Goal: Task Accomplishment & Management: Complete application form

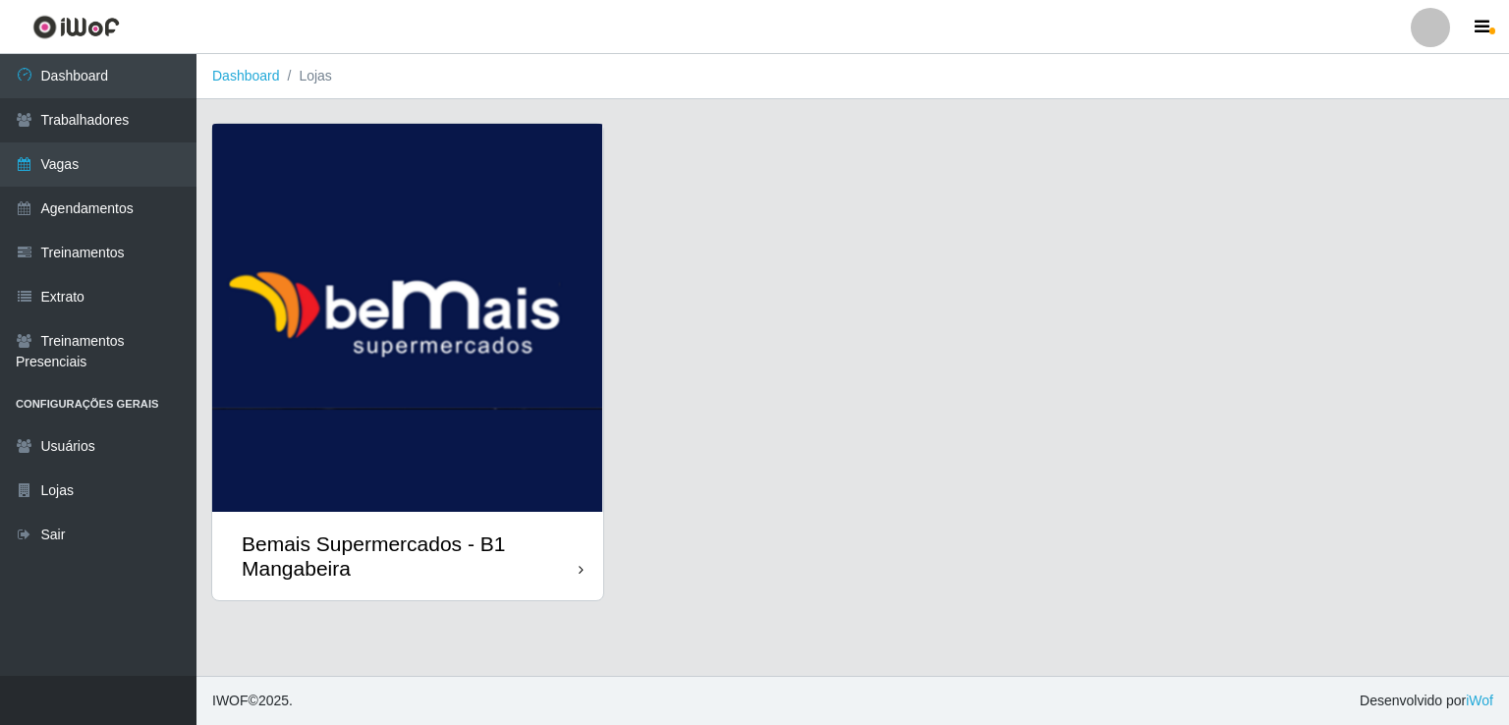
click at [397, 331] on img at bounding box center [407, 318] width 391 height 388
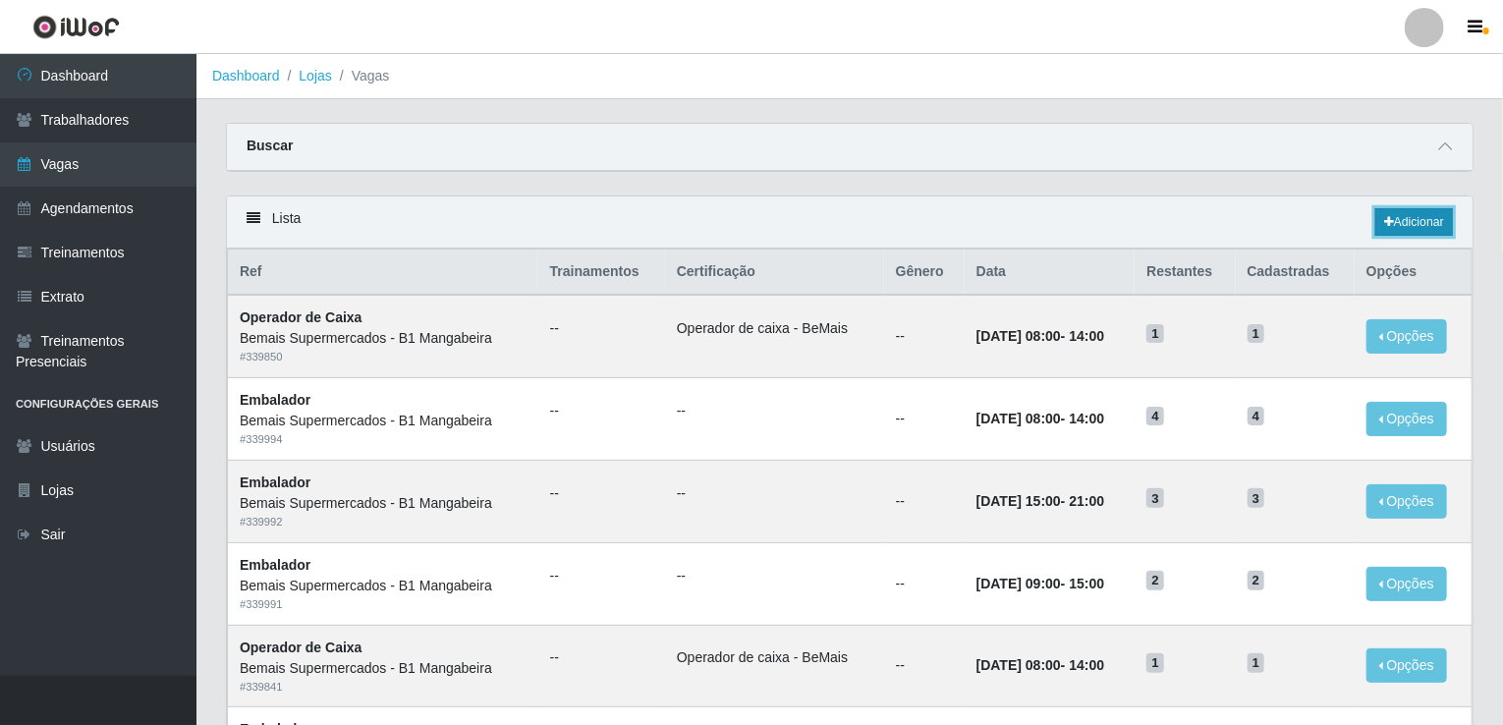
click at [1416, 225] on link "Adicionar" at bounding box center [1414, 221] width 78 height 27
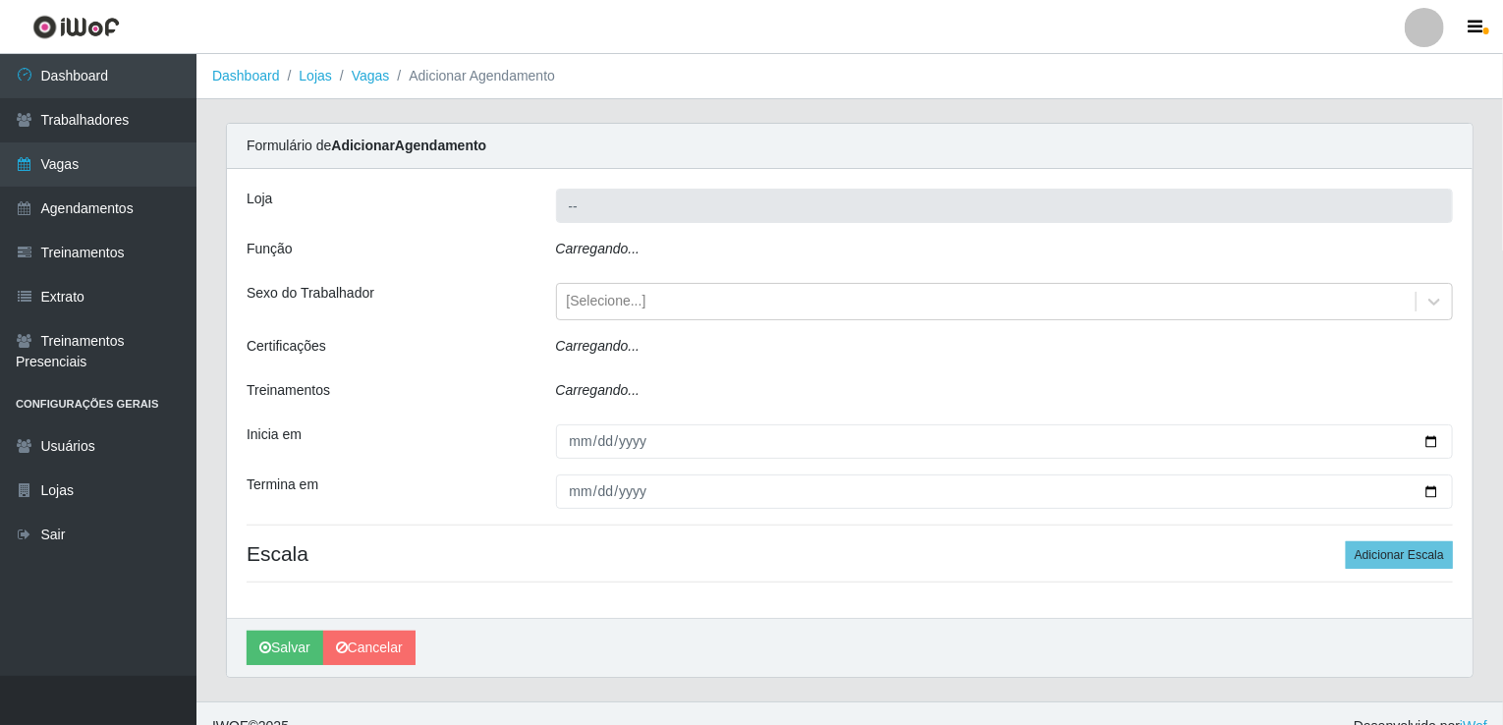
type input "Bemais Supermercados - B1 Mangabeira"
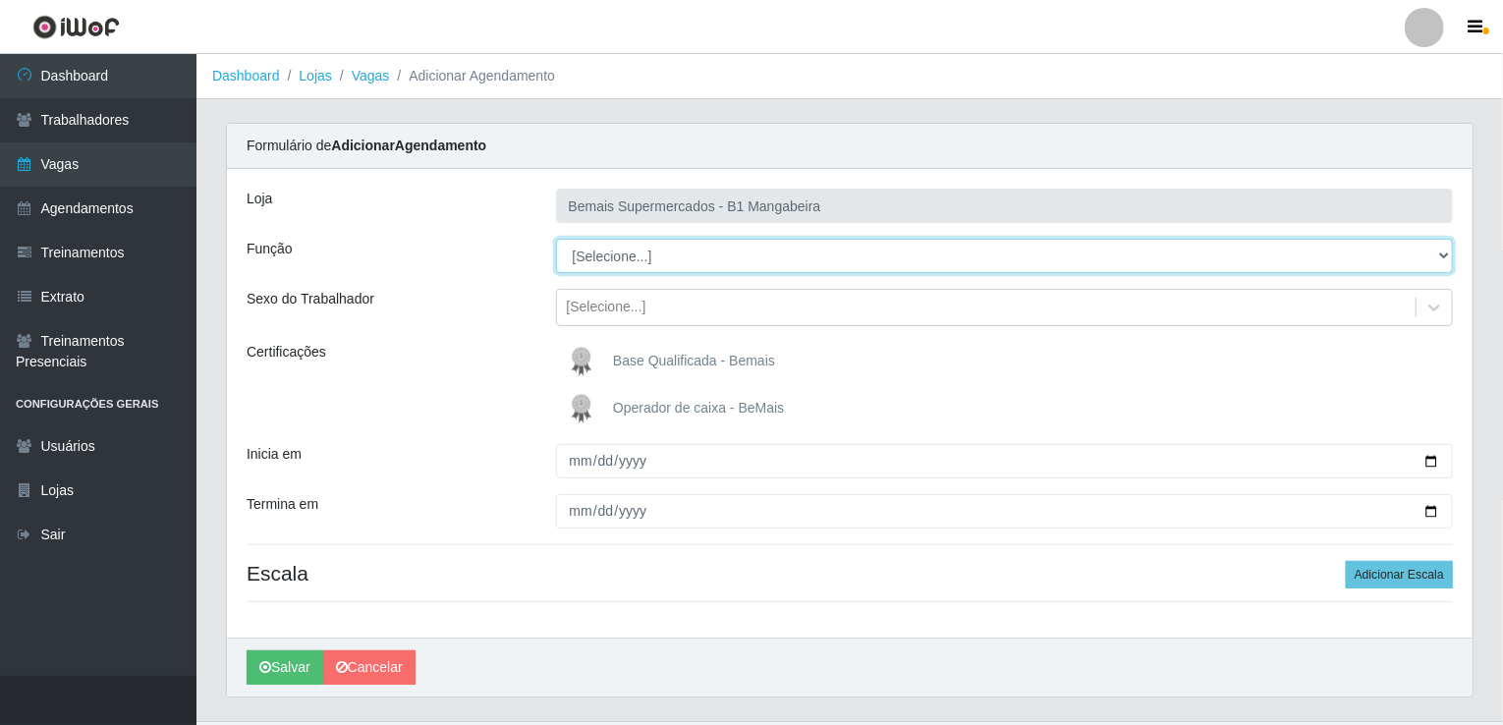
click at [806, 255] on select "[Selecione...] ASG ASG + ASG ++ Balconista de Açougue Balconista de Açougue + B…" at bounding box center [1005, 256] width 898 height 34
select select "22"
click at [556, 239] on select "[Selecione...] ASG ASG + ASG ++ Balconista de Açougue Balconista de Açougue + B…" at bounding box center [1005, 256] width 898 height 34
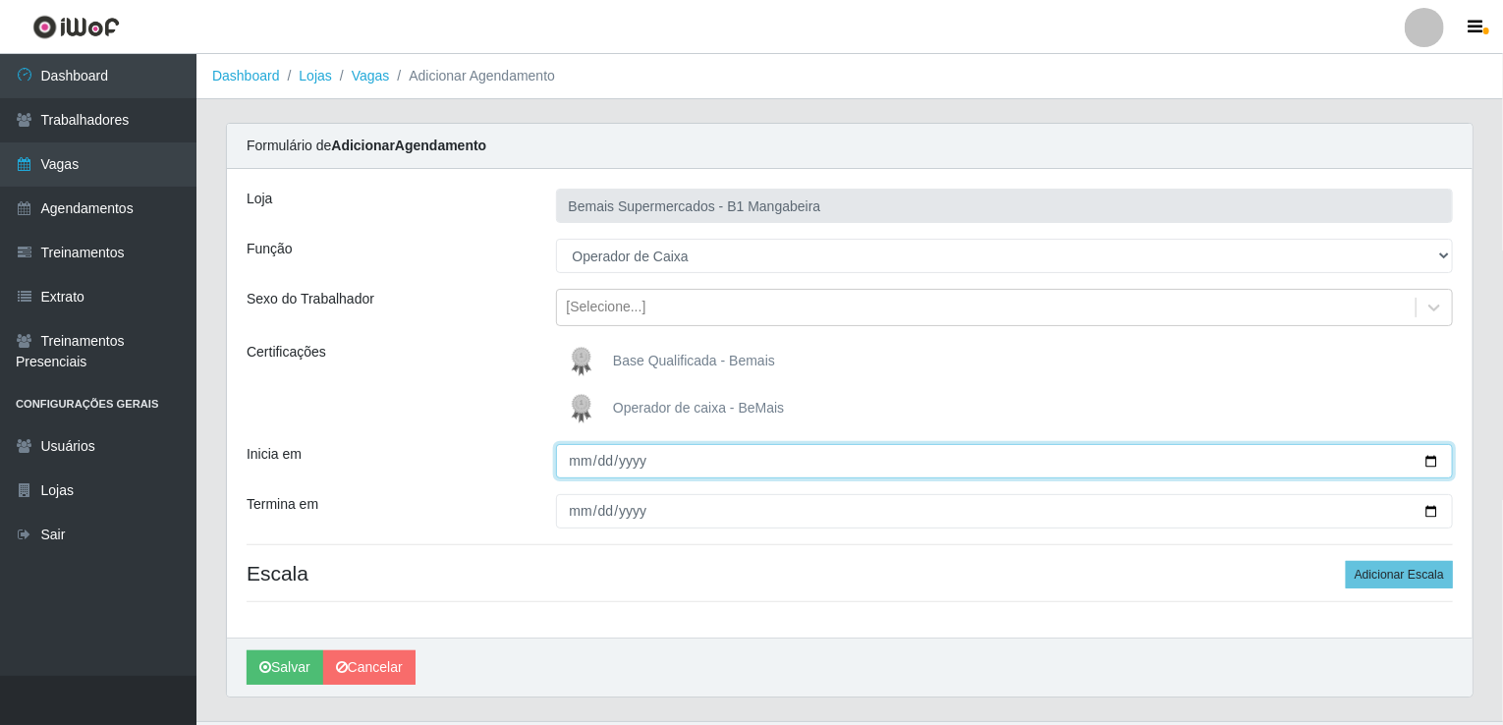
click at [1427, 460] on input "Inicia em" at bounding box center [1005, 461] width 898 height 34
type input "[DATE]"
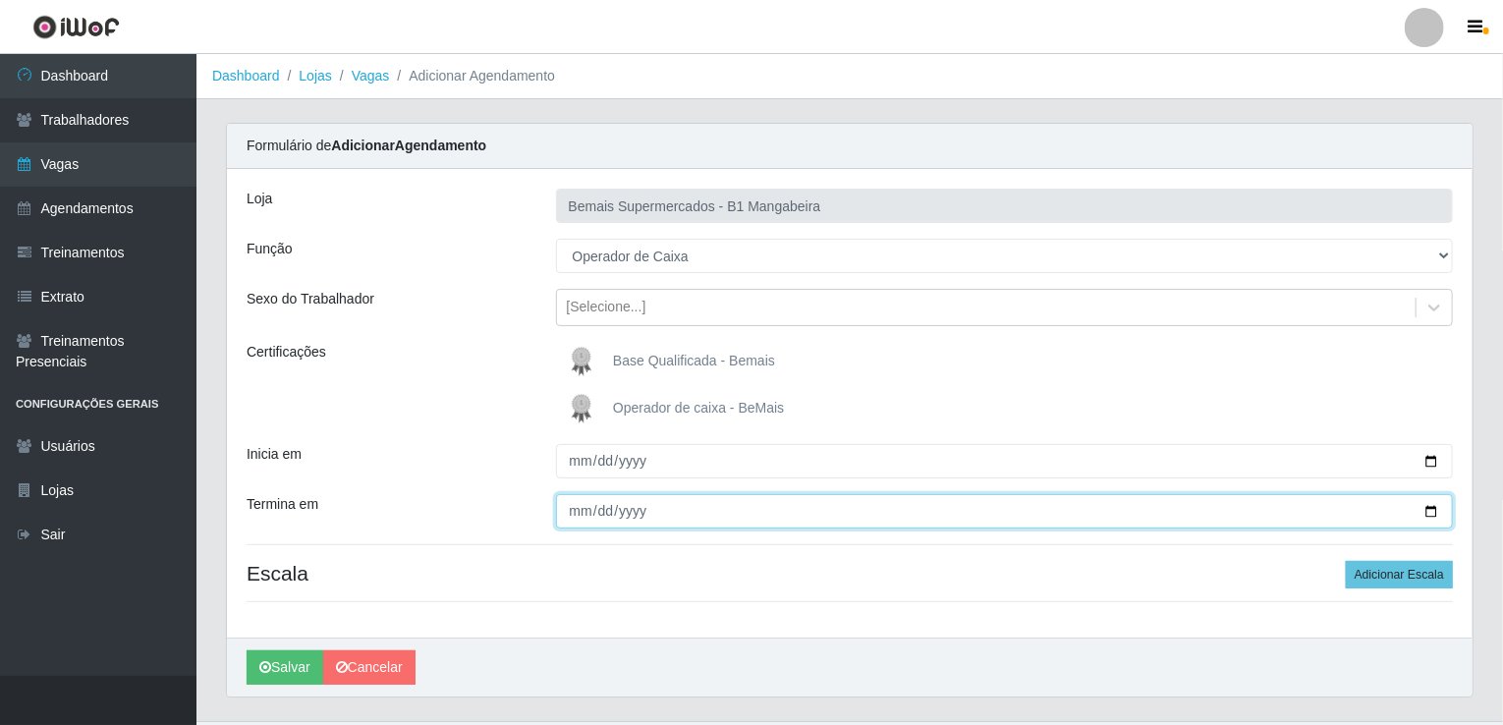
click at [1427, 509] on input "Termina em" at bounding box center [1005, 511] width 898 height 34
type input "[DATE]"
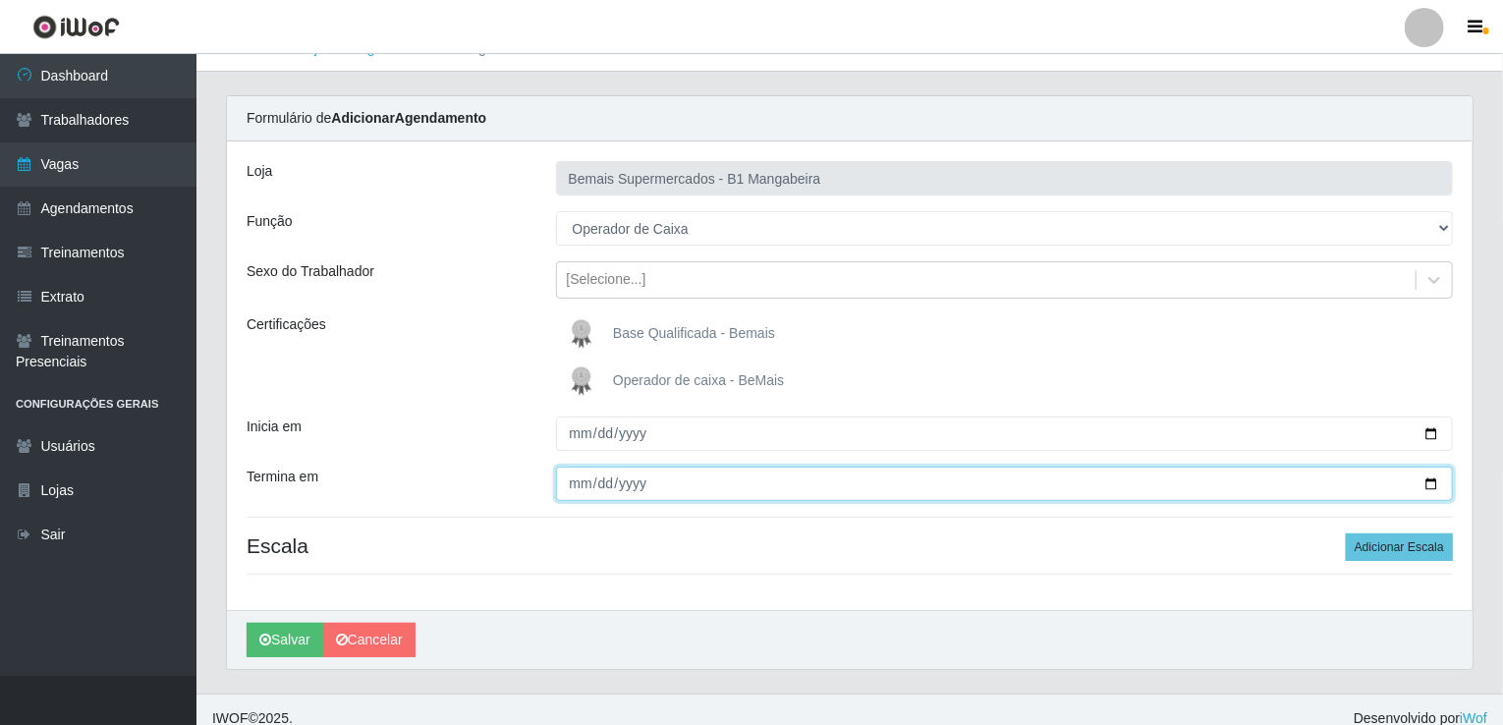
scroll to position [43, 0]
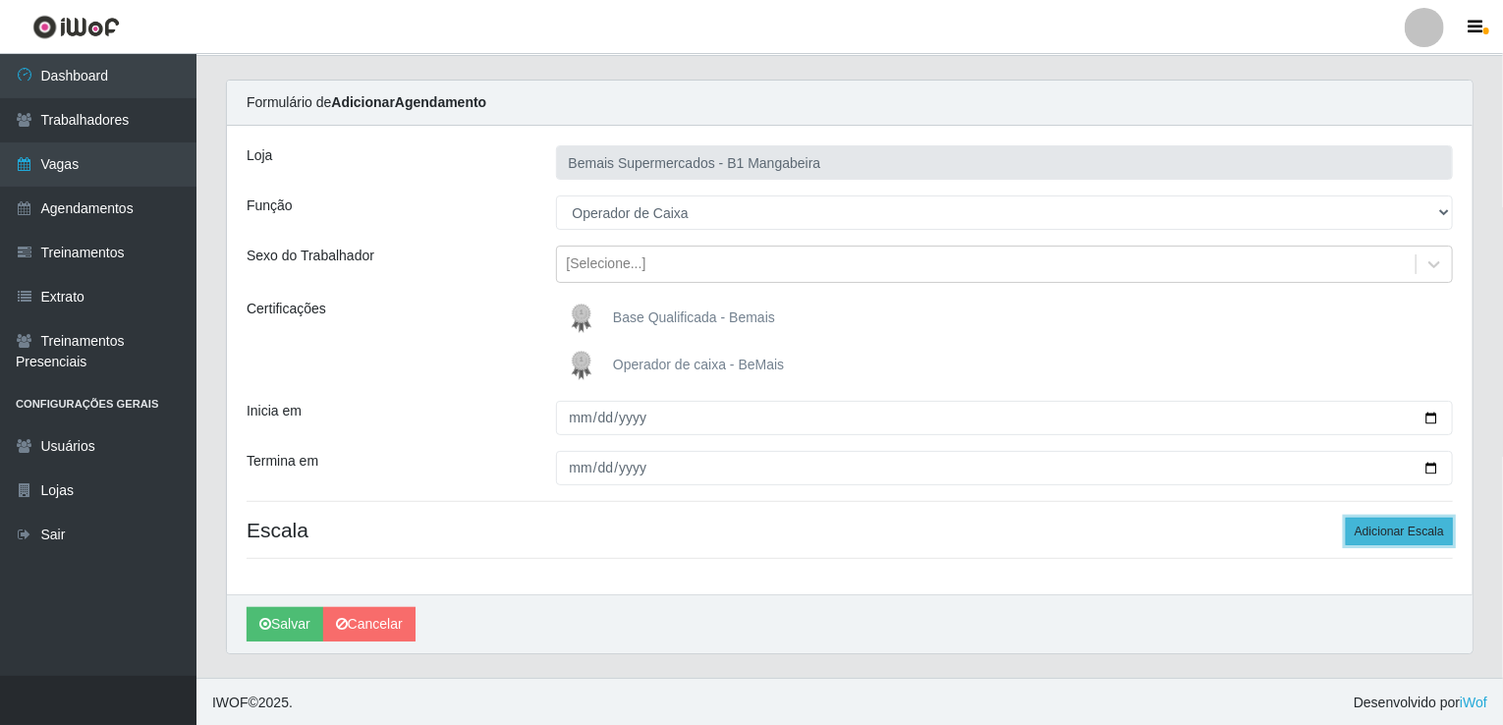
click at [1378, 536] on button "Adicionar Escala" at bounding box center [1398, 531] width 107 height 27
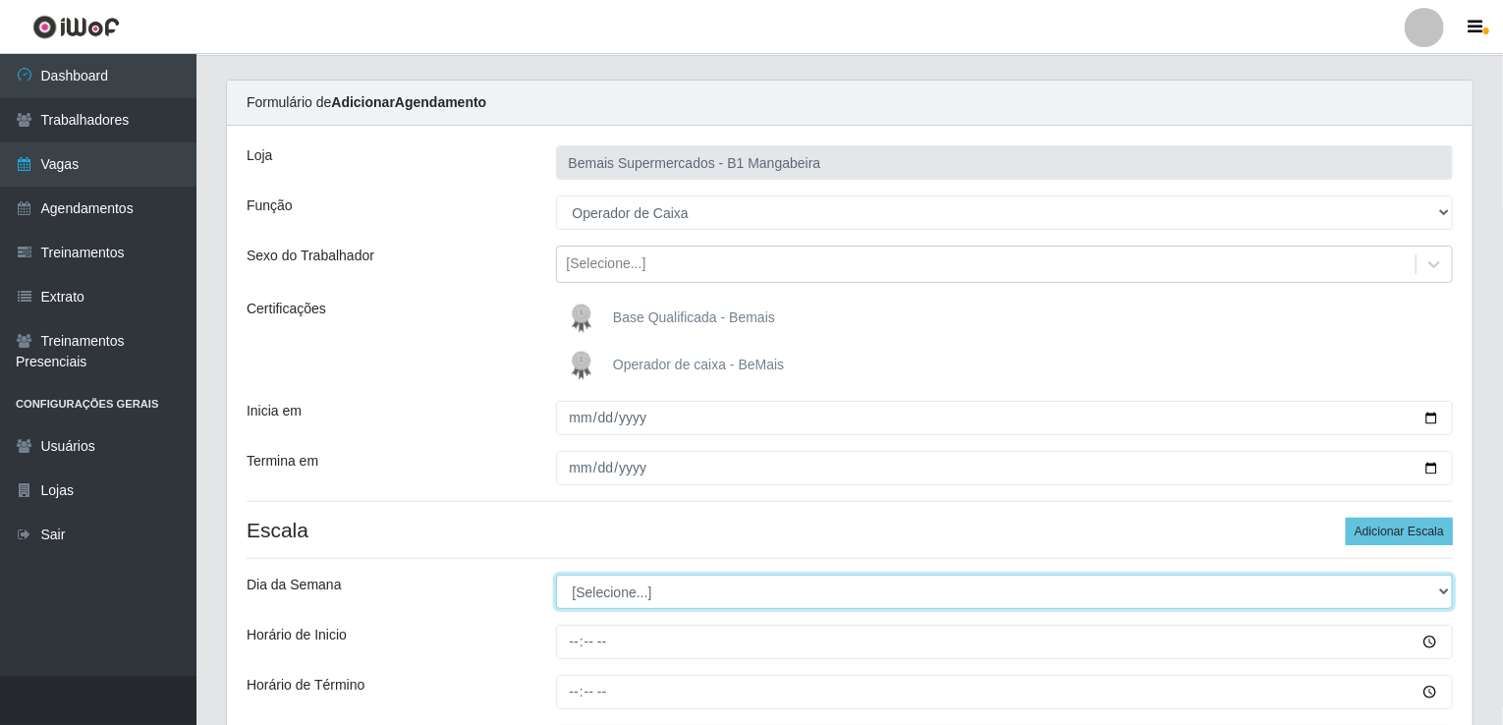
click at [664, 589] on select "[Selecione...] Segunda Terça Quarta Quinta Sexta Sábado Domingo" at bounding box center [1005, 592] width 898 height 34
select select "2"
click at [556, 575] on select "[Selecione...] Segunda Terça Quarta Quinta Sexta Sábado Domingo" at bounding box center [1005, 592] width 898 height 34
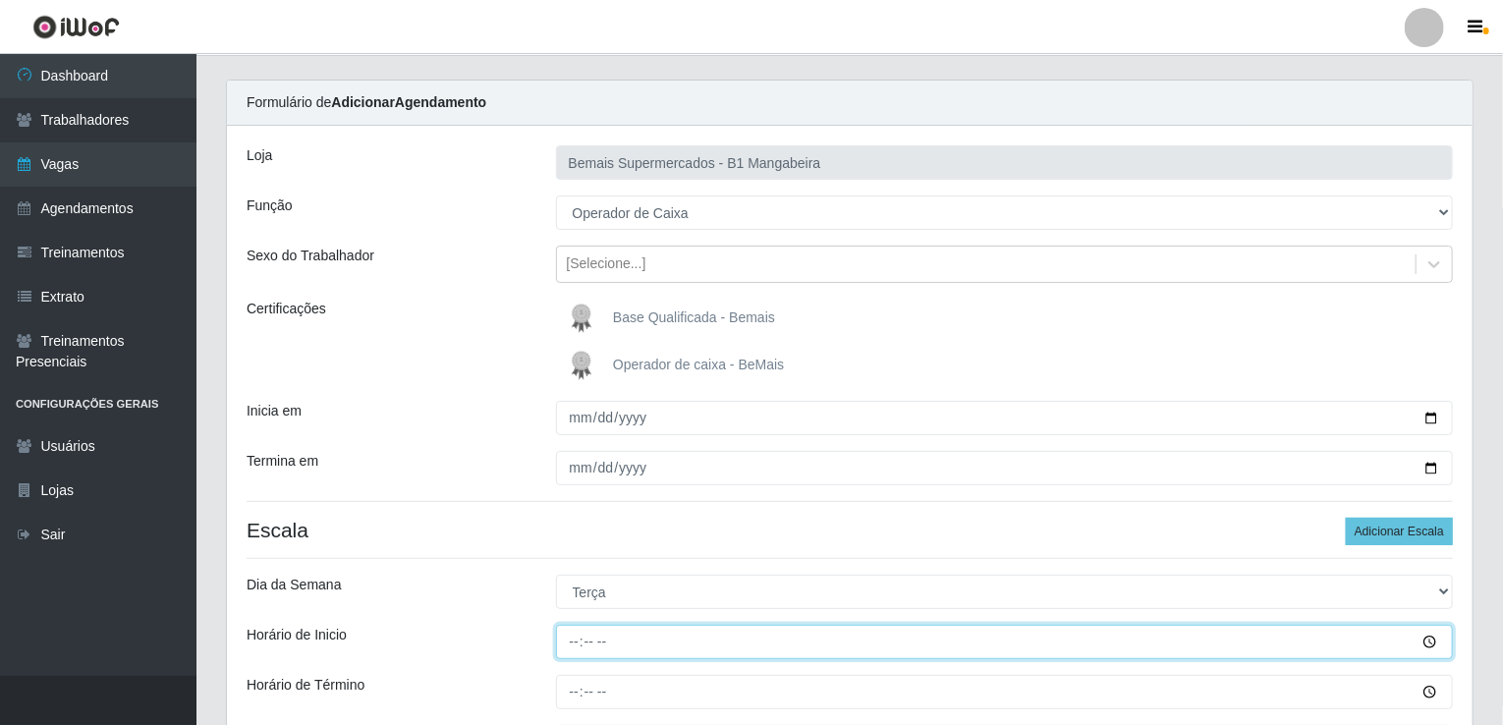
click at [580, 637] on input "Horário de Inicio" at bounding box center [1005, 642] width 898 height 34
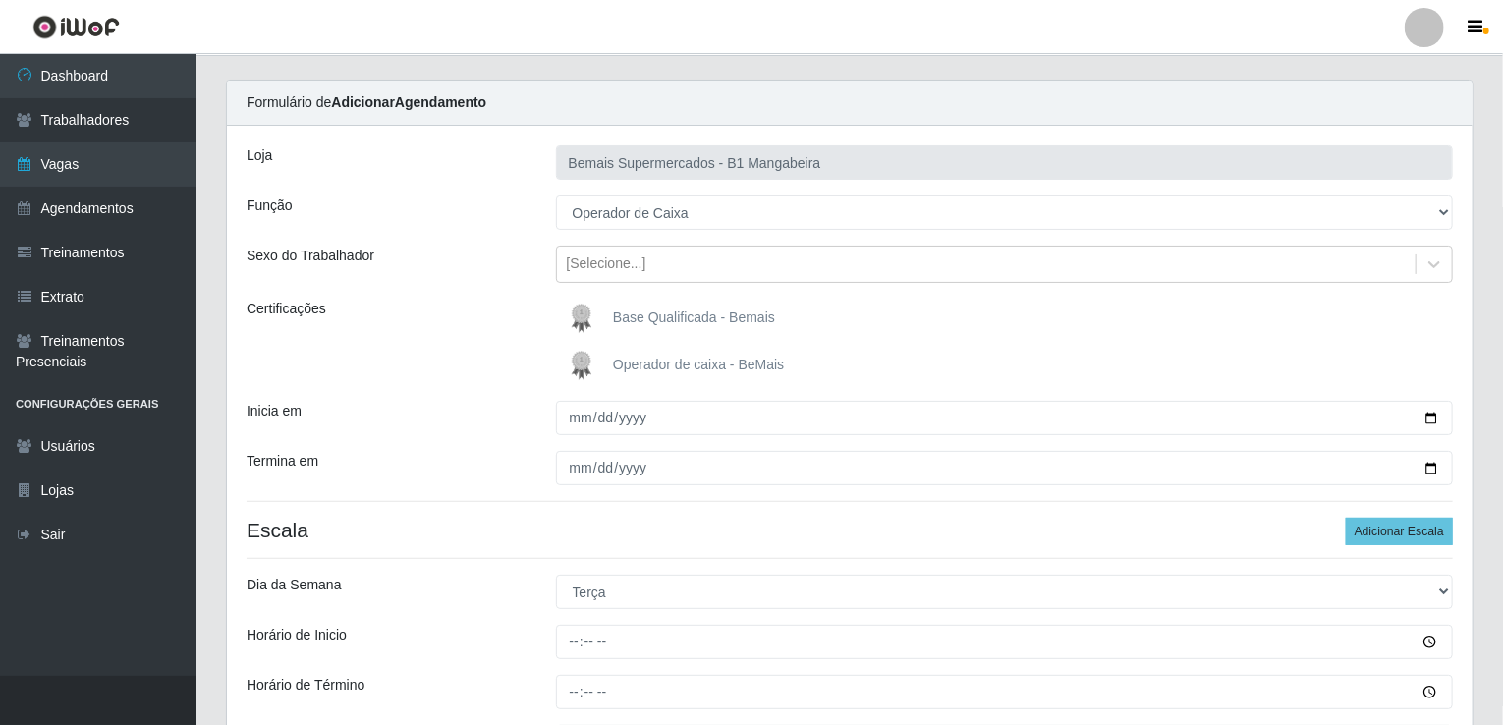
click at [978, 612] on div "Loja Bemais Supermercados - B1 Mangabeira Função [Selecione...] ASG ASG + ASG +…" at bounding box center [849, 469] width 1245 height 686
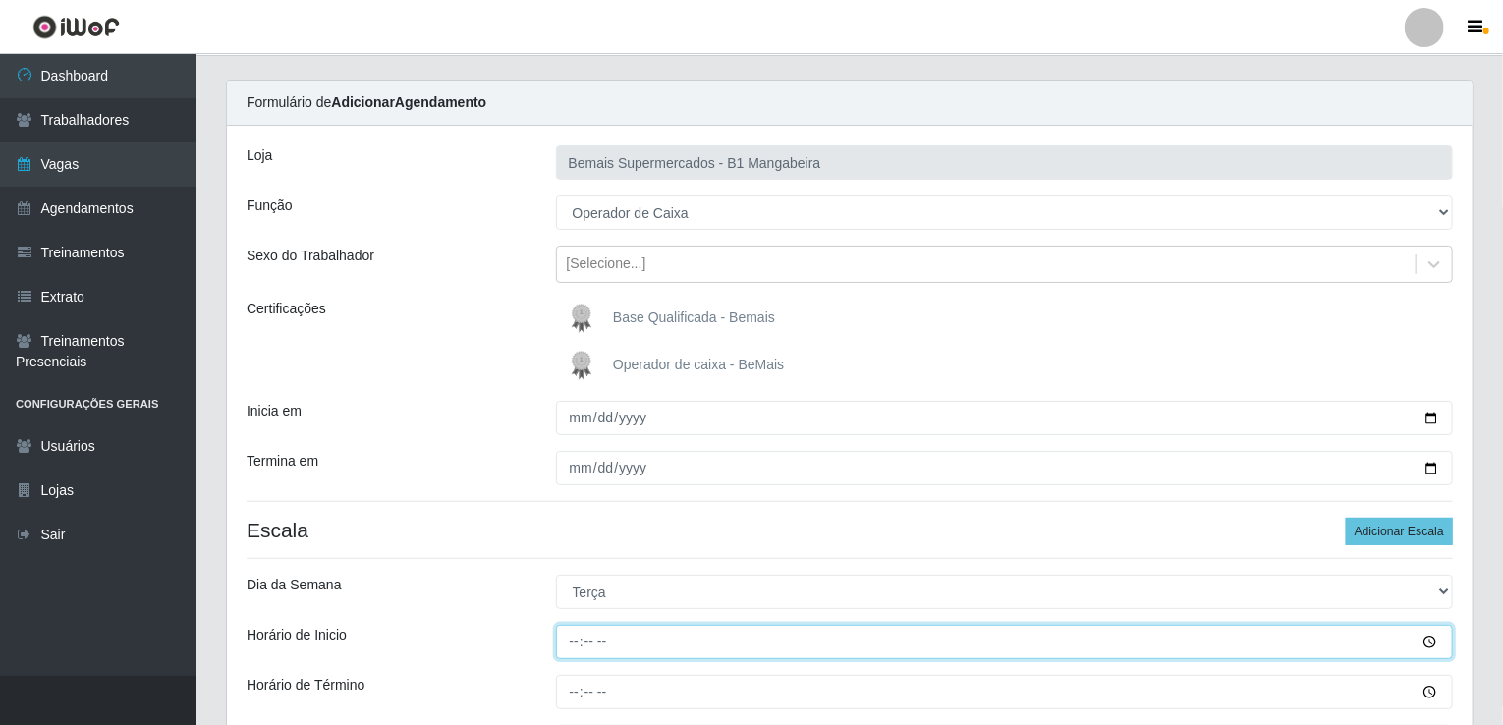
click at [579, 637] on input "Horário de Inicio" at bounding box center [1005, 642] width 898 height 34
type input "08:00"
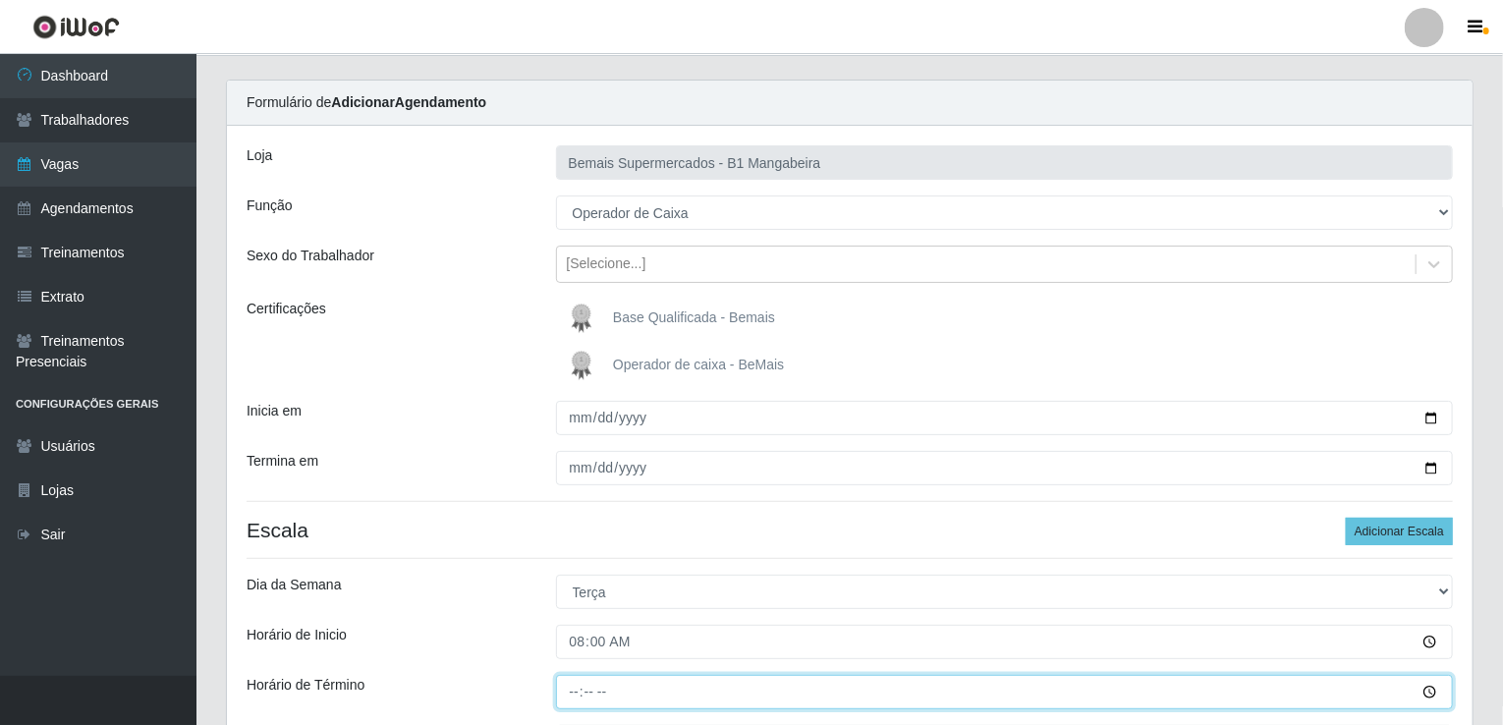
click at [578, 689] on input "Horário de Término" at bounding box center [1005, 692] width 898 height 34
type input "14:00"
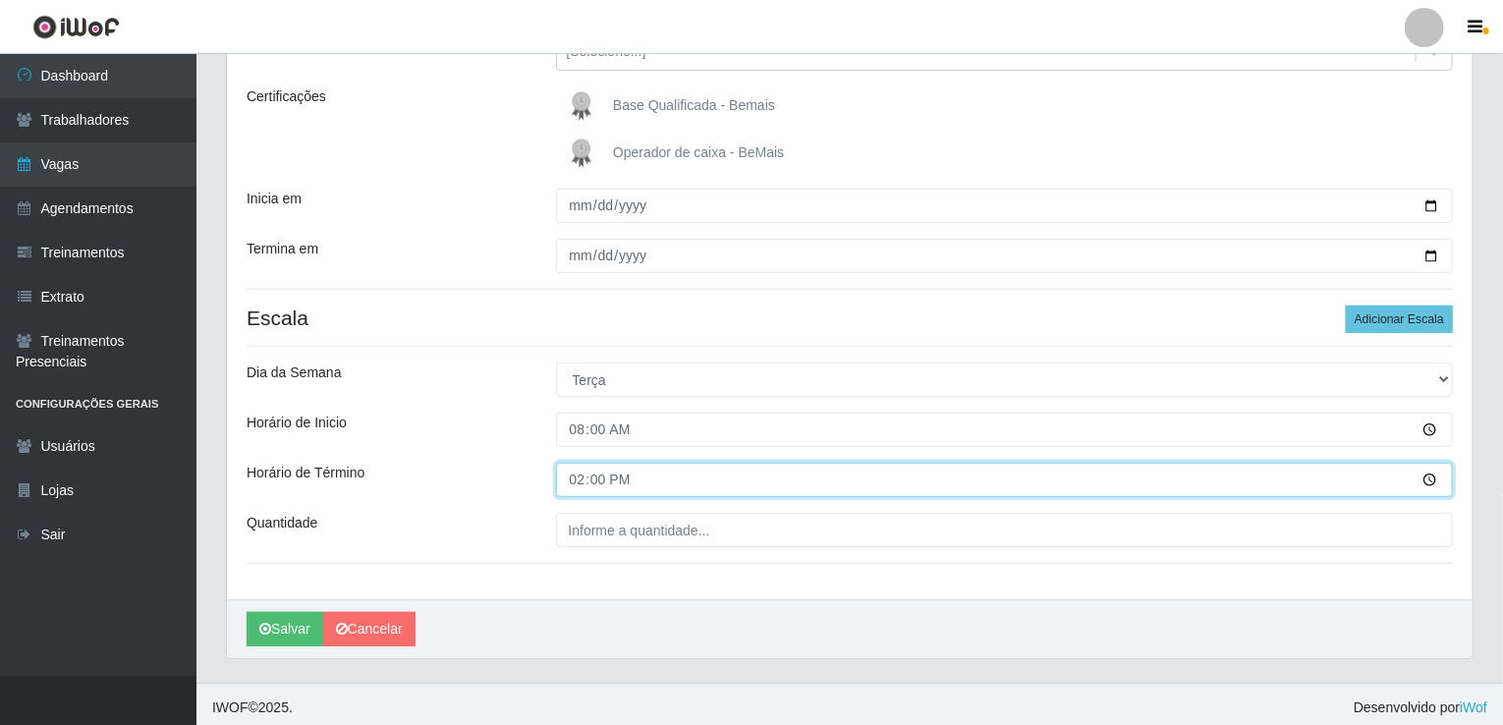
scroll to position [260, 0]
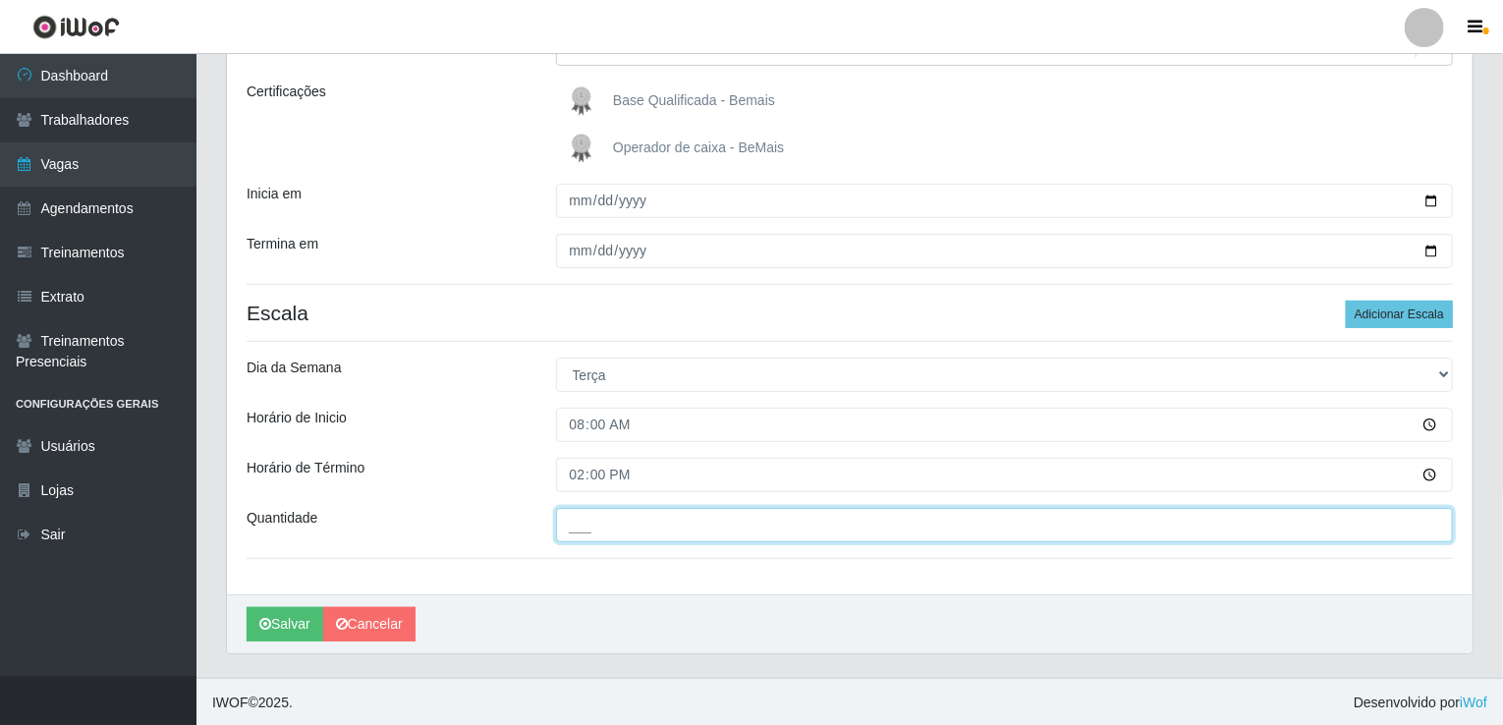
click at [574, 531] on input "___" at bounding box center [1005, 525] width 898 height 34
type input "2__"
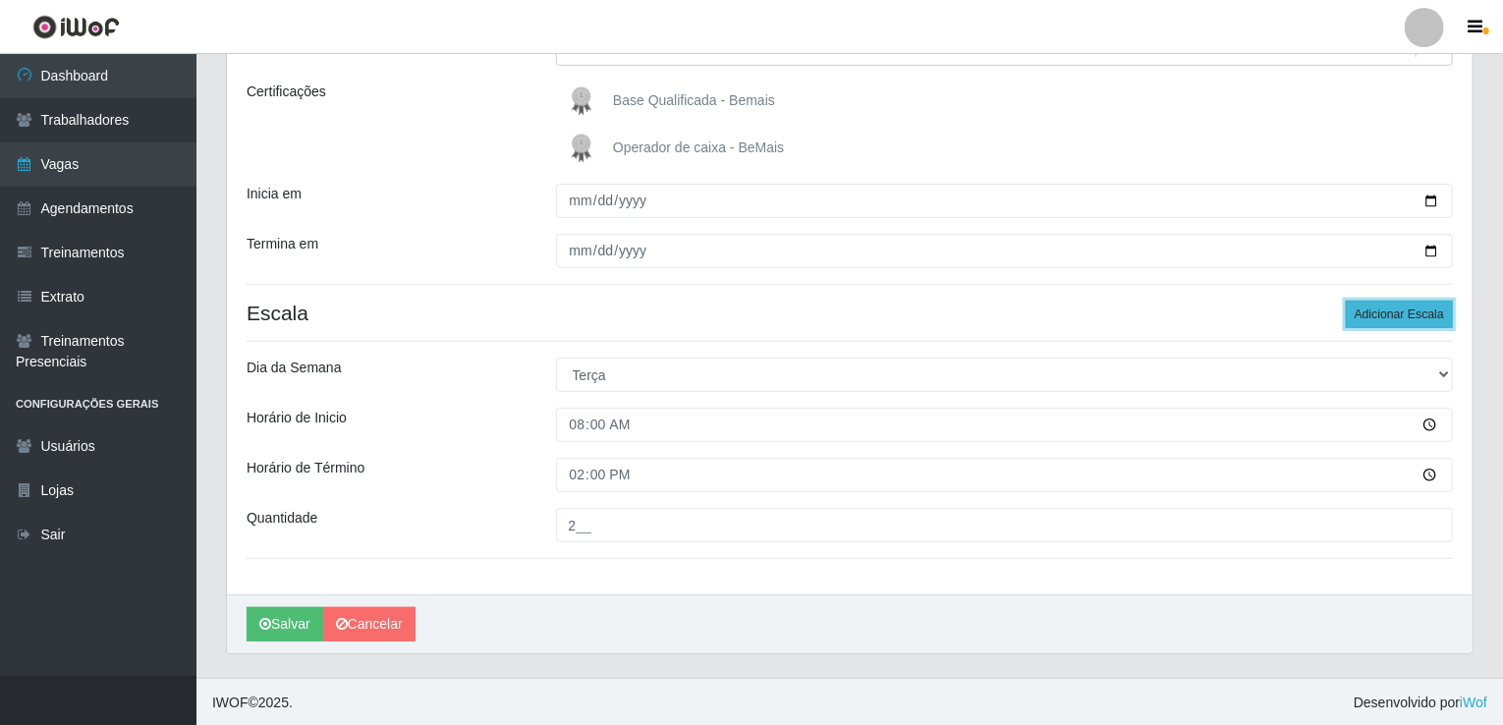
click at [1401, 313] on button "Adicionar Escala" at bounding box center [1398, 314] width 107 height 27
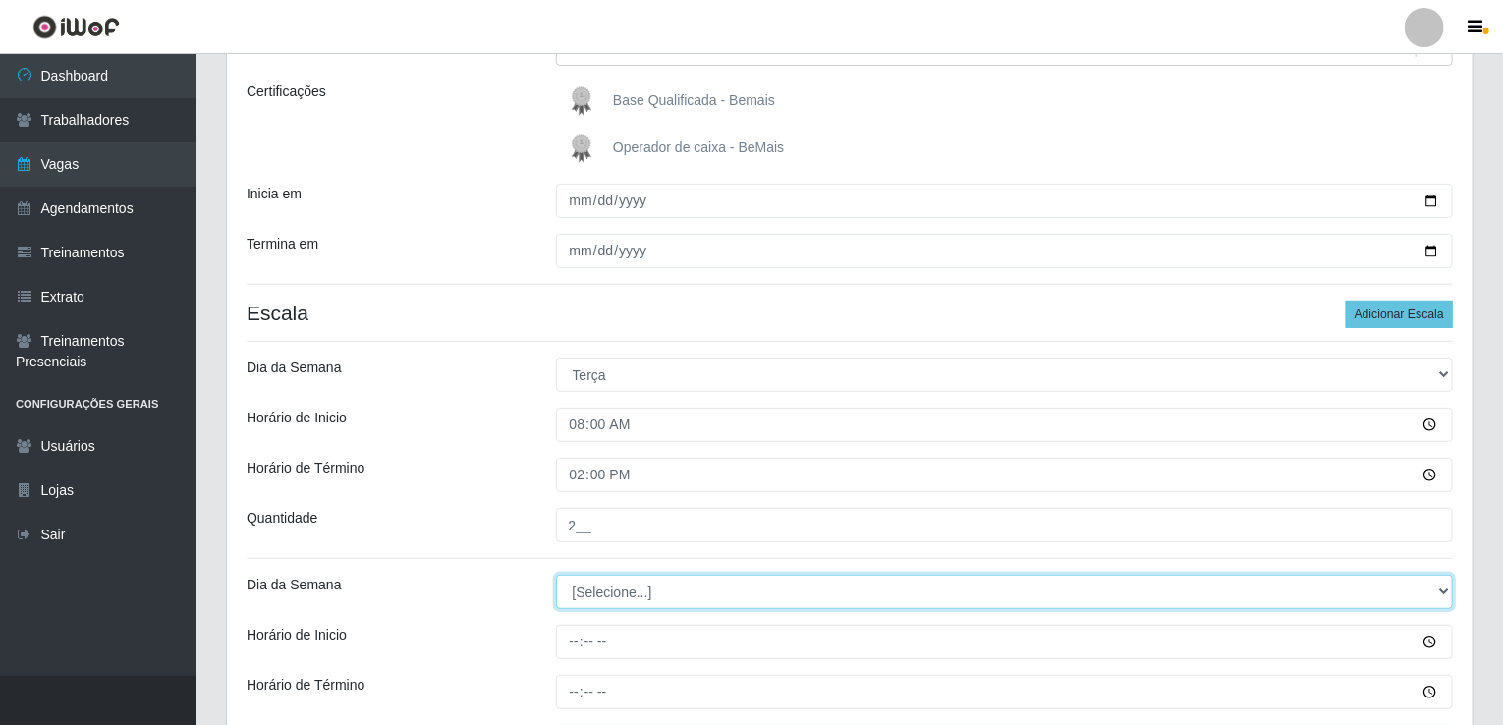
click at [608, 597] on select "[Selecione...] Segunda Terça Quarta Quinta Sexta Sábado Domingo" at bounding box center [1005, 592] width 898 height 34
select select "2"
click at [556, 575] on select "[Selecione...] Segunda Terça Quarta Quinta Sexta Sábado Domingo" at bounding box center [1005, 592] width 898 height 34
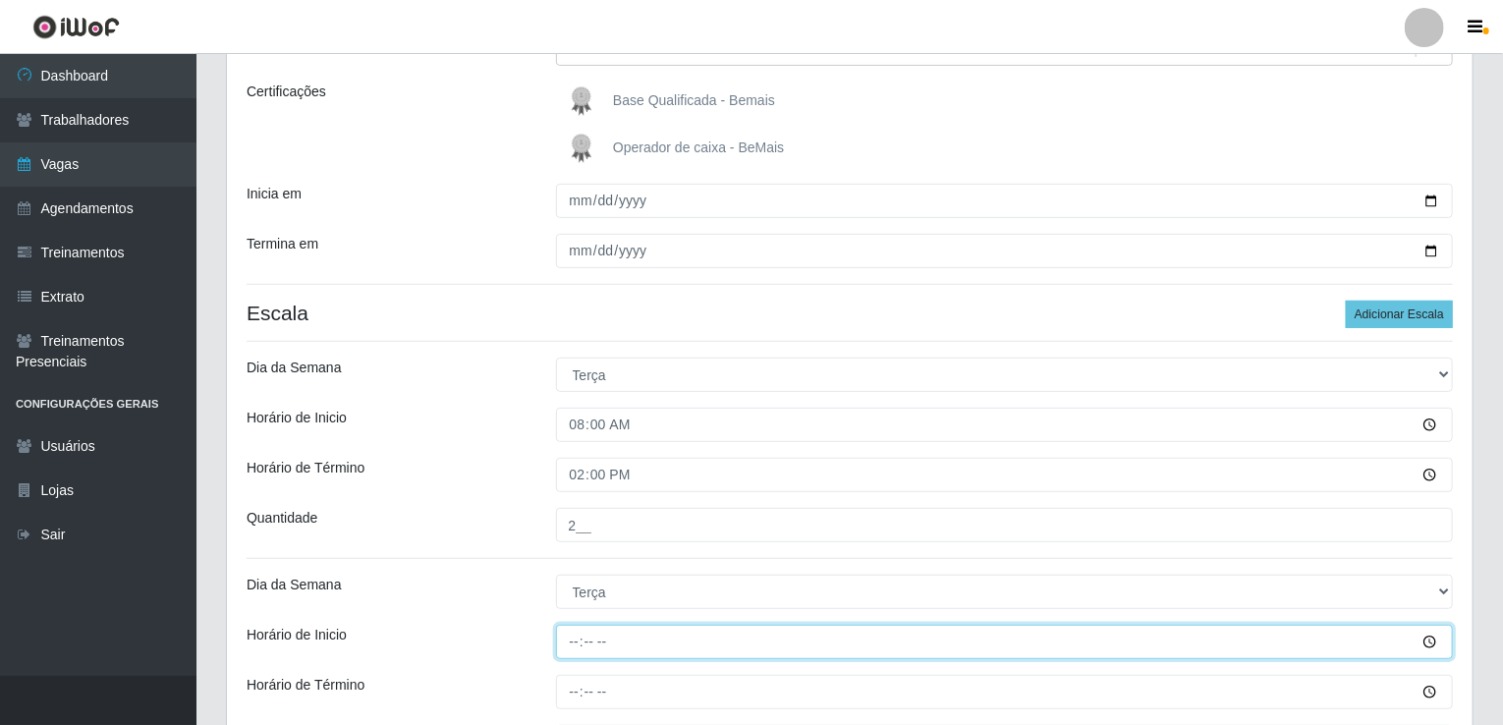
click at [575, 641] on input "Horário de Inicio" at bounding box center [1005, 642] width 898 height 34
click at [577, 641] on input "Horário de Inicio" at bounding box center [1005, 642] width 898 height 34
click at [580, 641] on input "Horário de Inicio" at bounding box center [1005, 642] width 898 height 34
type input "15:00"
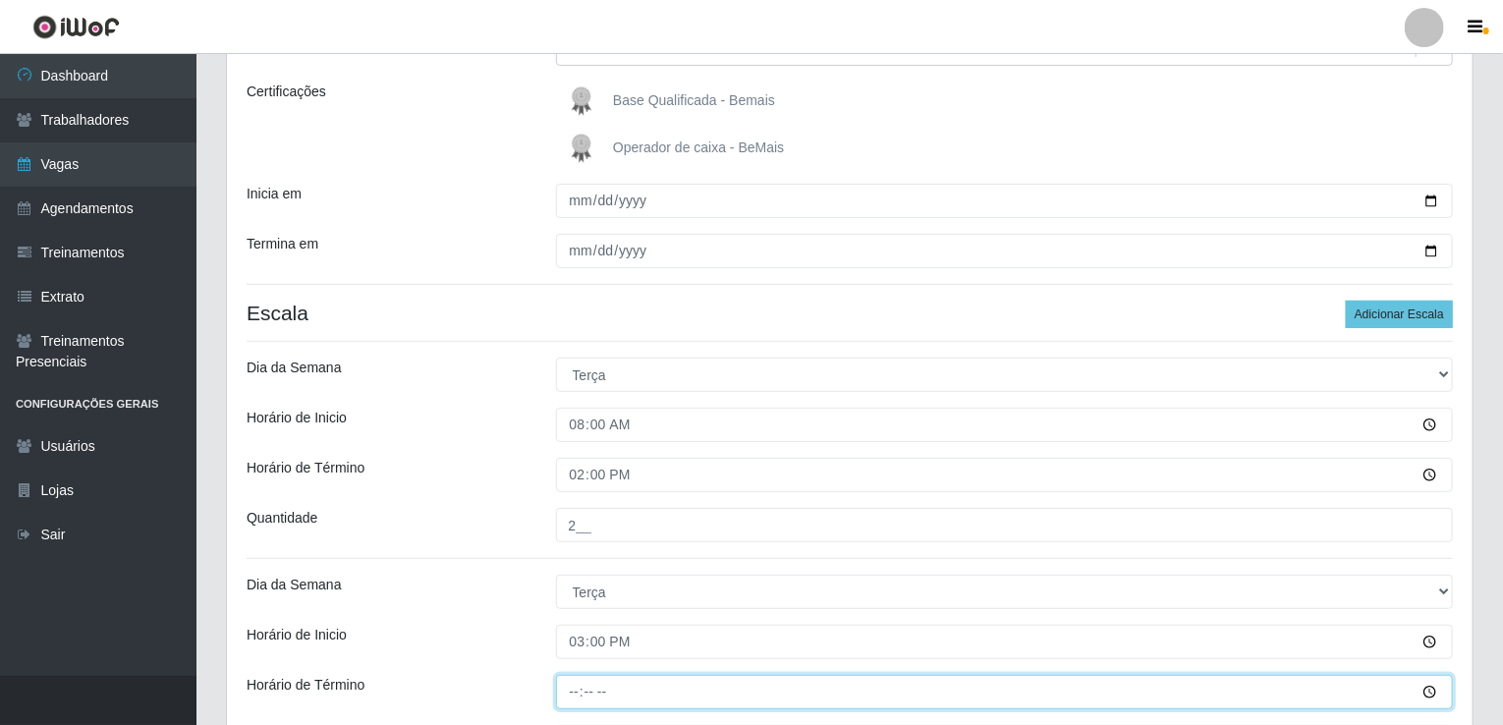
click at [572, 692] on input "Horário de Término" at bounding box center [1005, 692] width 898 height 34
type input "21:00"
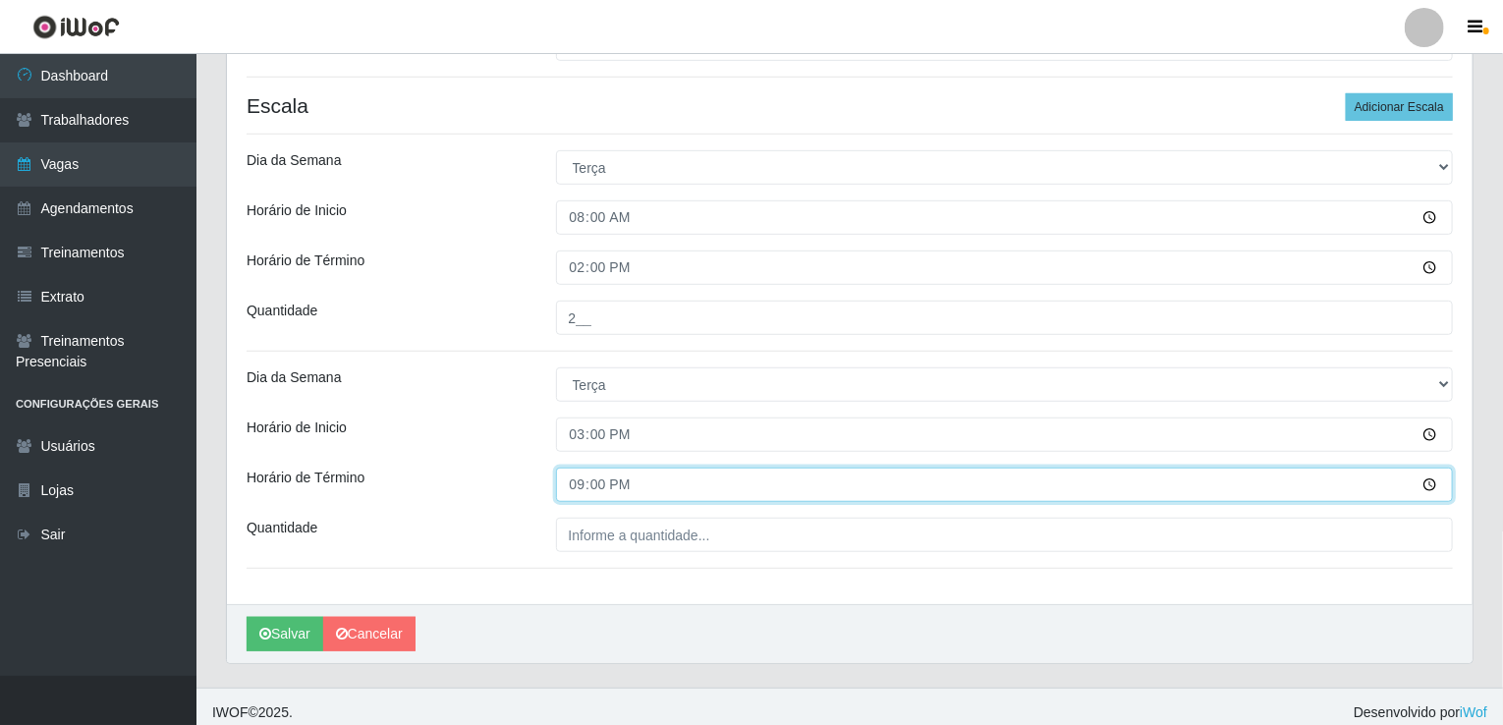
scroll to position [477, 0]
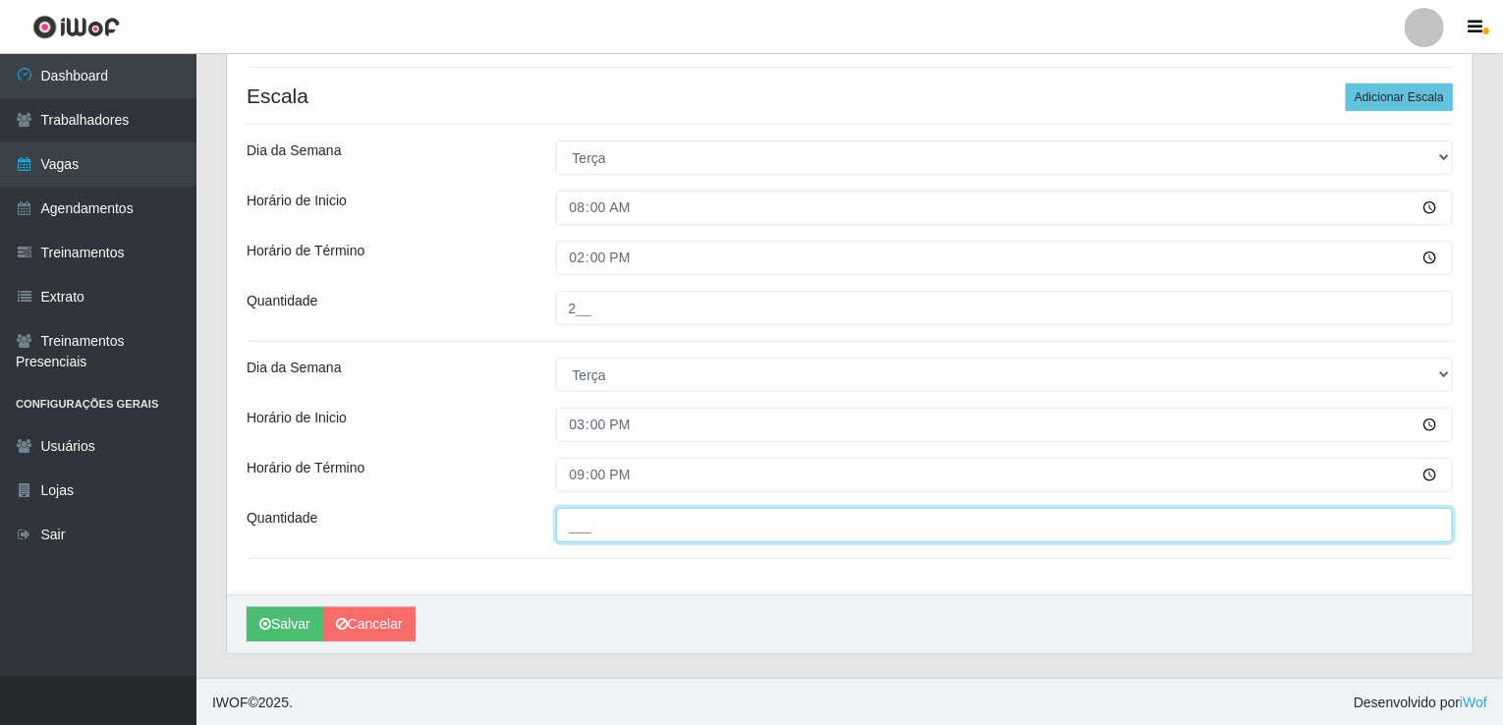
click at [695, 528] on input "___" at bounding box center [1005, 525] width 898 height 34
type input "1__"
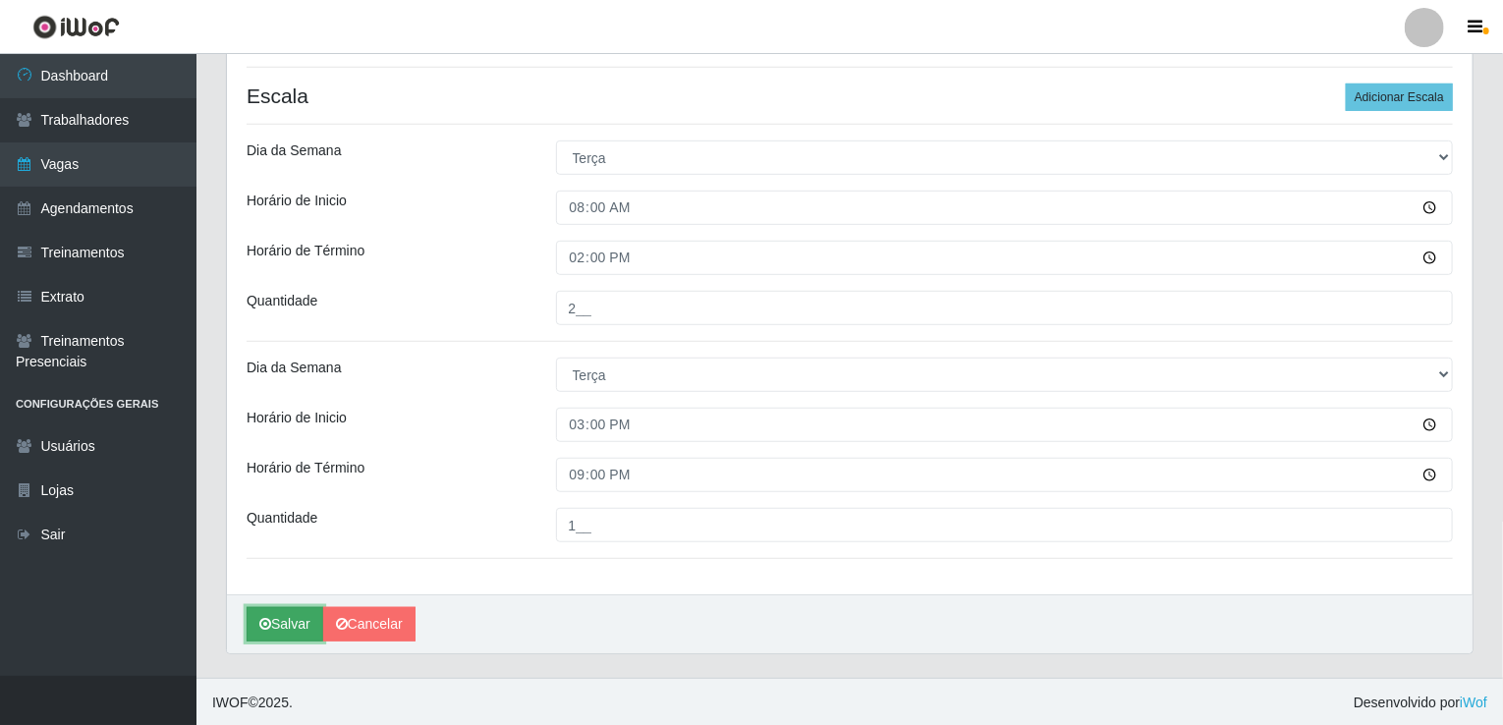
click at [293, 622] on button "Salvar" at bounding box center [285, 624] width 77 height 34
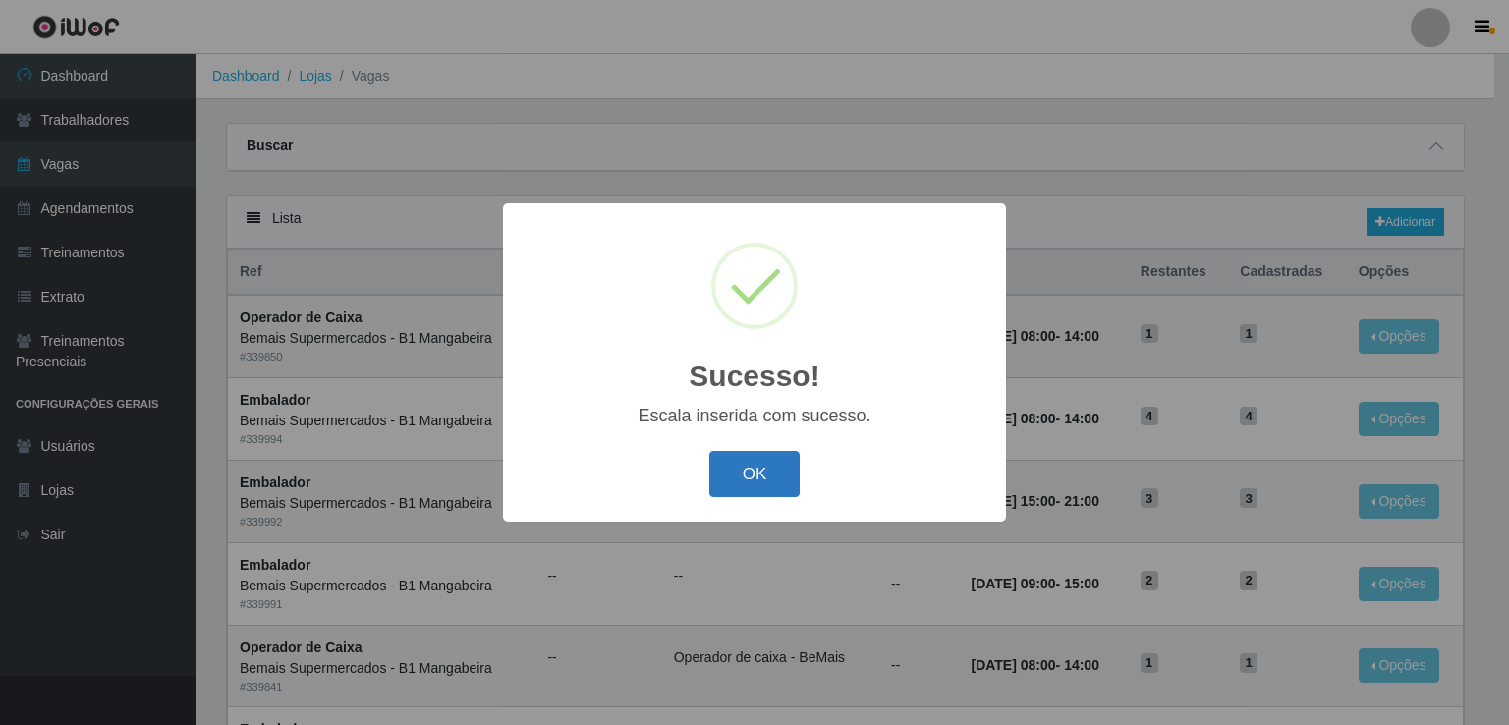
click at [746, 465] on button "OK" at bounding box center [754, 474] width 91 height 46
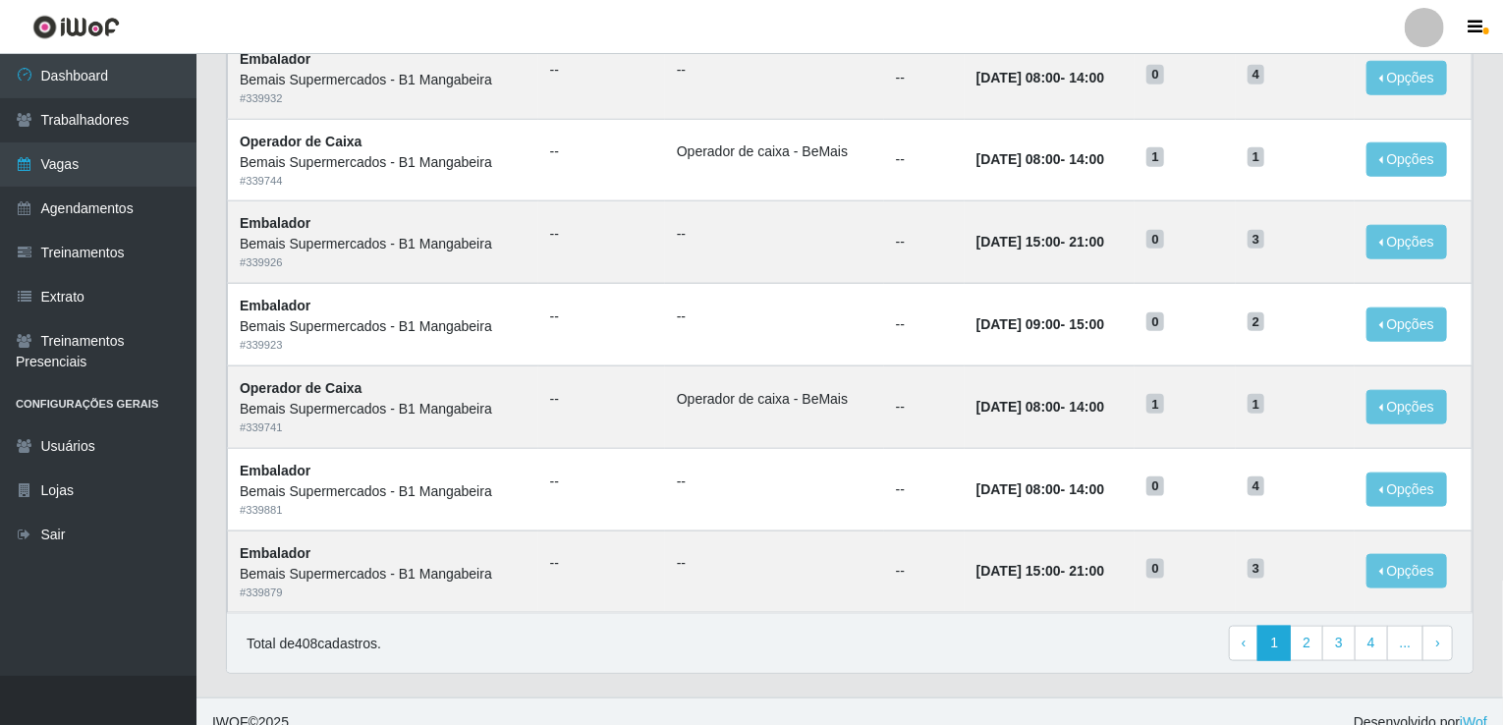
scroll to position [934, 0]
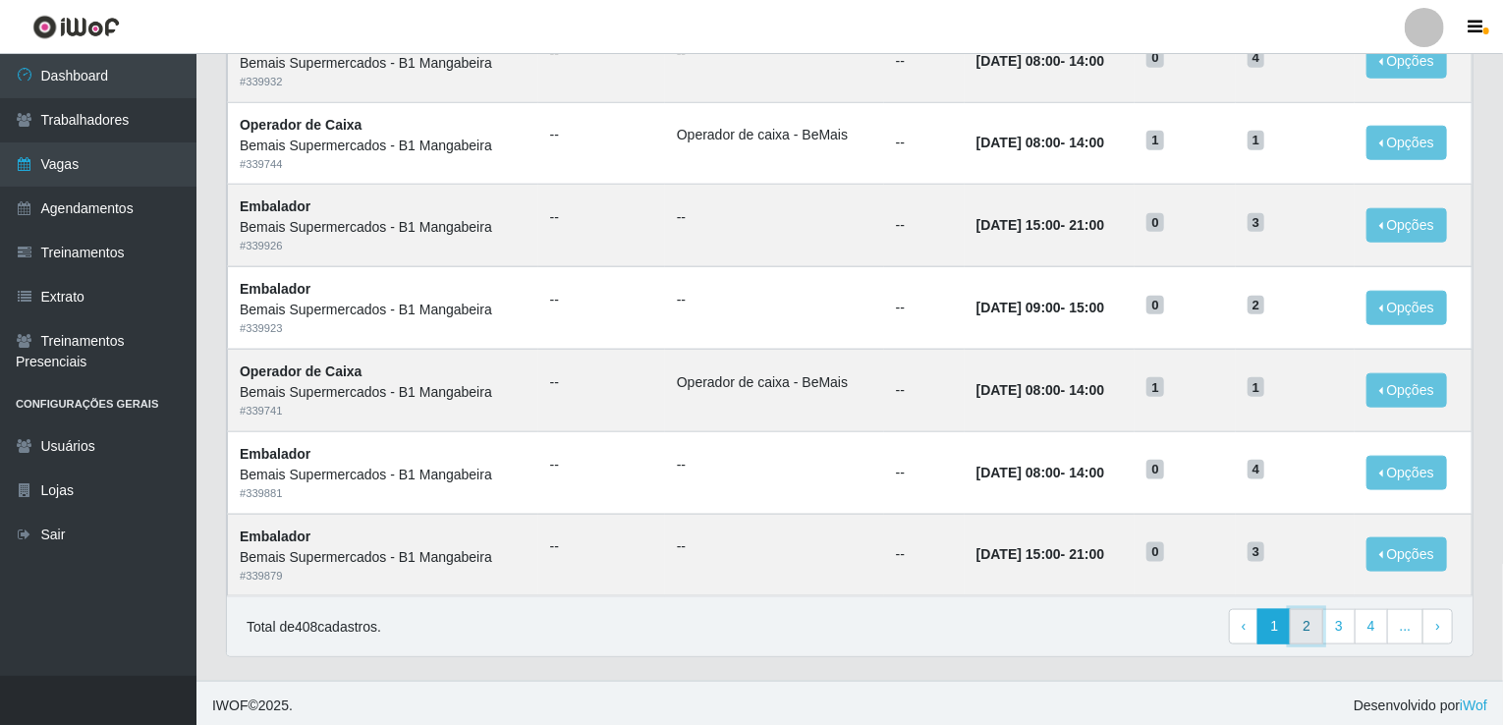
click at [1308, 624] on link "2" at bounding box center [1306, 626] width 33 height 35
